Goal: Information Seeking & Learning: Stay updated

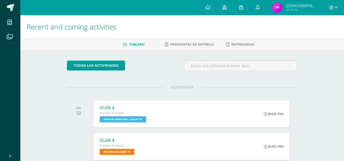
click at [259, 10] on span at bounding box center [257, 8] width 4 height 6
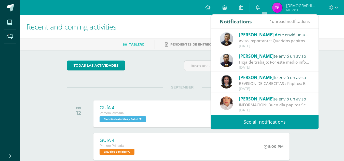
click at [261, 110] on div "[DATE]" at bounding box center [274, 110] width 71 height 4
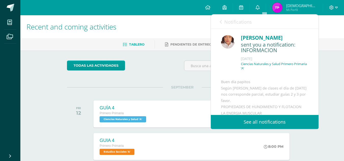
click at [228, 40] on img at bounding box center [227, 41] width 13 height 13
click at [222, 22] on link "Notifications" at bounding box center [235, 21] width 32 height 14
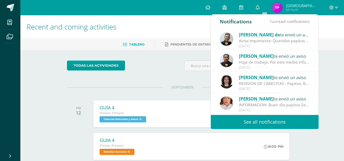
click at [243, 120] on link "See all notifications" at bounding box center [265, 122] width 108 height 14
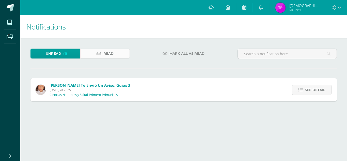
click at [113, 53] on span "Read" at bounding box center [108, 53] width 10 height 9
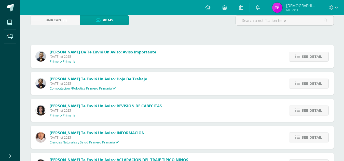
scroll to position [34, 0]
click at [306, 60] on span "See detail" at bounding box center [311, 56] width 20 height 9
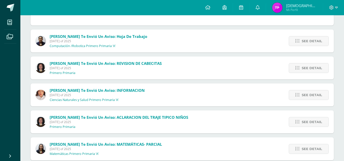
scroll to position [135, 0]
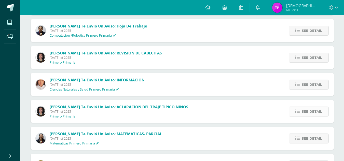
click at [313, 112] on span "See detail" at bounding box center [311, 111] width 20 height 9
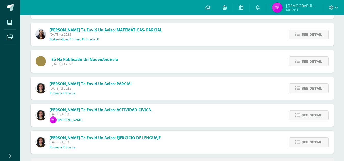
scroll to position [227, 0]
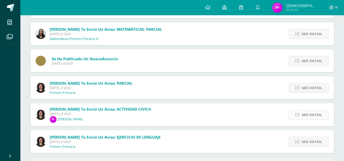
click at [299, 113] on icon at bounding box center [297, 115] width 4 height 4
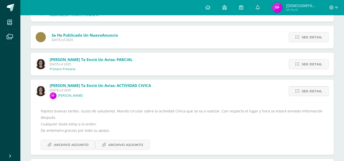
scroll to position [212, 0]
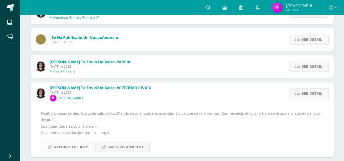
click at [88, 147] on span "Archivo Adjunto" at bounding box center [71, 146] width 35 height 9
click at [119, 145] on span "Archivo Adjunto" at bounding box center [125, 146] width 35 height 9
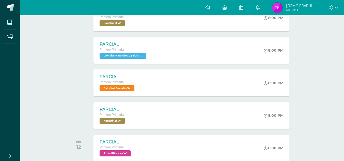
scroll to position [161, 0]
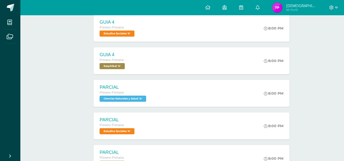
scroll to position [161, 0]
